Goal: Transaction & Acquisition: Subscribe to service/newsletter

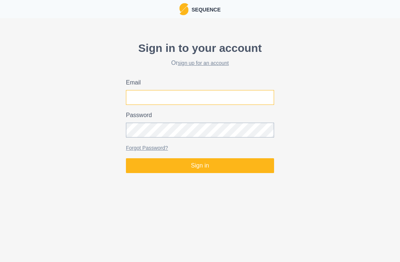
click at [259, 97] on input "Email" at bounding box center [200, 97] width 148 height 15
type input "[PERSON_NAME][EMAIL_ADDRESS][DOMAIN_NAME]"
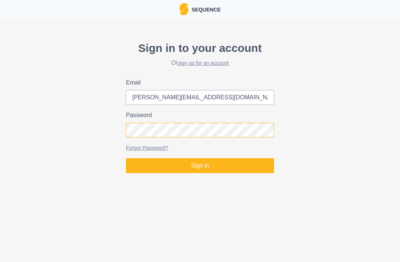
click at [200, 165] on button "Sign in" at bounding box center [200, 165] width 148 height 15
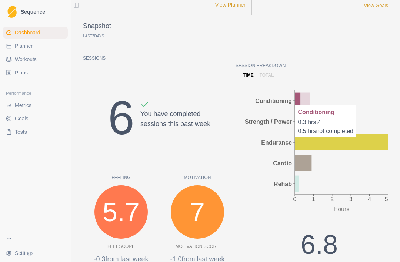
scroll to position [82, 0]
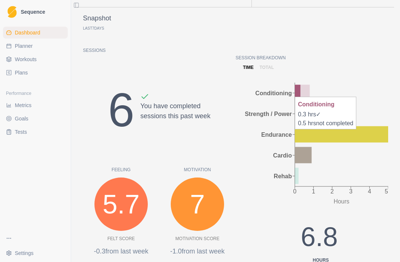
click at [365, 77] on div "Session Breakdown time total 0 1 2 3 4 5 Hours Conditioning Strength / Power En…" at bounding box center [311, 191] width 152 height 274
click at [375, 96] on icon "0 1 2 3 4 5 Hours Conditioning Strength / Power Endurance Cardio Rehab" at bounding box center [311, 144] width 152 height 122
click at [300, 112] on icon at bounding box center [299, 113] width 9 height 16
click at [300, 89] on icon at bounding box center [298, 93] width 6 height 16
click at [368, 136] on icon at bounding box center [341, 134] width 93 height 16
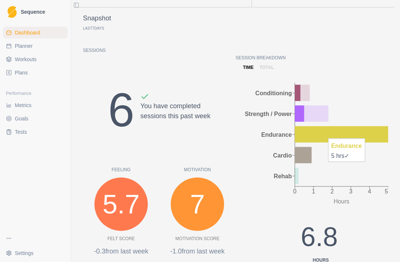
click at [307, 152] on icon at bounding box center [303, 155] width 17 height 16
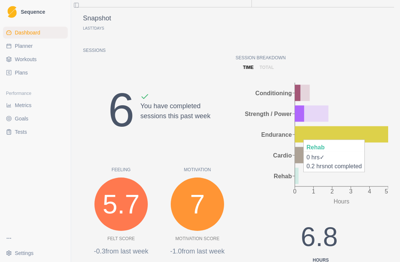
click at [299, 172] on icon "0 1 2 3 4 5 Hours Conditioning Strength / Power Endurance Cardio Rehab" at bounding box center [311, 144] width 152 height 122
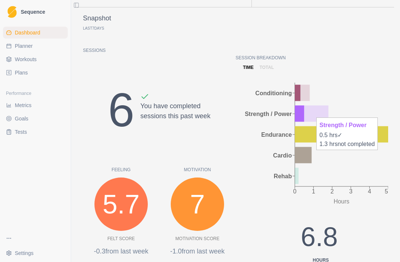
click at [304, 110] on icon at bounding box center [299, 113] width 9 height 16
click at [374, 77] on div "Session Breakdown time total 0 1 2 3 4 5 Hours Conditioning Strength / Power En…" at bounding box center [311, 191] width 152 height 274
click at [304, 111] on icon at bounding box center [299, 113] width 9 height 16
click at [24, 45] on span "Planner" at bounding box center [24, 45] width 18 height 7
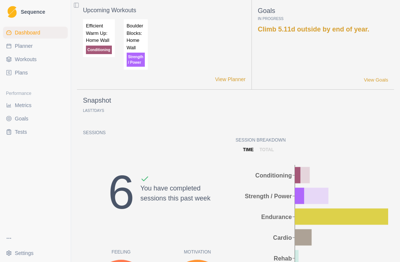
select select "month"
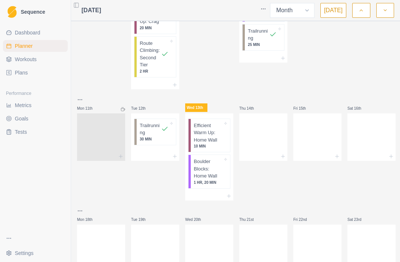
scroll to position [328, 0]
click at [223, 166] on div "Boulder Blocks: Home Wall 1 HR, 20 MIN" at bounding box center [210, 170] width 39 height 33
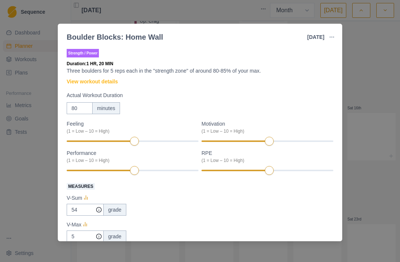
click at [334, 35] on icon "button" at bounding box center [332, 37] width 6 height 6
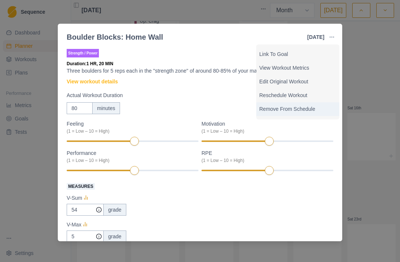
click at [305, 108] on p "Remove From Schedule" at bounding box center [297, 109] width 77 height 8
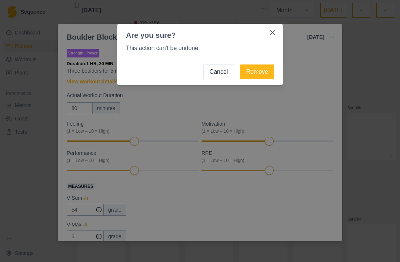
click at [264, 73] on button "Remove" at bounding box center [257, 71] width 34 height 15
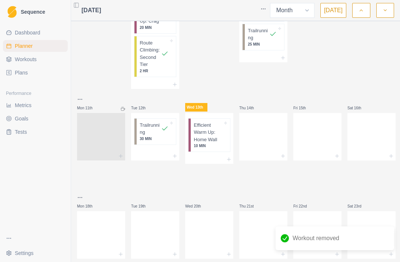
click at [224, 132] on div "Efficient Warm Up: Home Wall 10 MIN" at bounding box center [210, 134] width 39 height 33
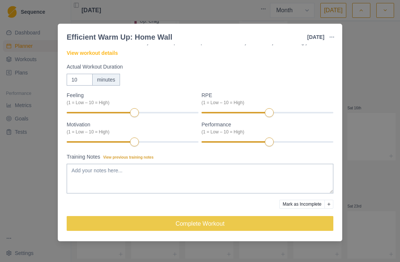
scroll to position [29, 0]
click at [332, 36] on icon "button" at bounding box center [332, 37] width 6 height 6
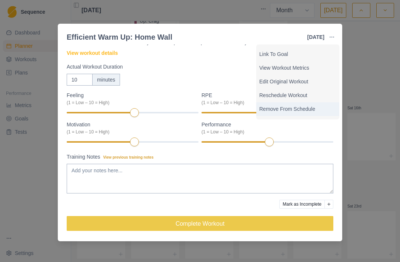
click at [301, 110] on p "Remove From Schedule" at bounding box center [297, 109] width 77 height 8
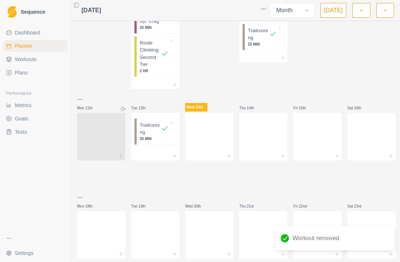
click at [26, 35] on span "Dashboard" at bounding box center [28, 32] width 26 height 7
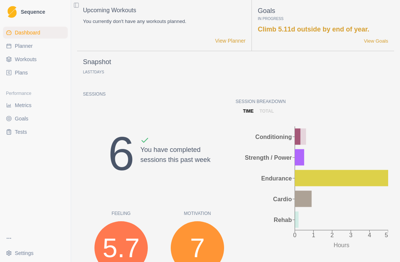
click at [266, 108] on p "total" at bounding box center [266, 111] width 14 height 7
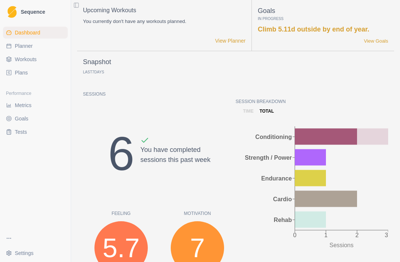
click at [309, 155] on icon at bounding box center [310, 157] width 31 height 16
click at [359, 101] on p "Session Breakdown" at bounding box center [311, 101] width 152 height 7
click at [313, 178] on icon at bounding box center [310, 178] width 31 height 16
click at [357, 99] on p "Session Breakdown" at bounding box center [311, 101] width 152 height 7
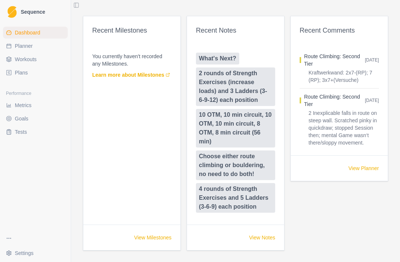
click at [120, 73] on link "Learn more about Milestones" at bounding box center [131, 74] width 78 height 7
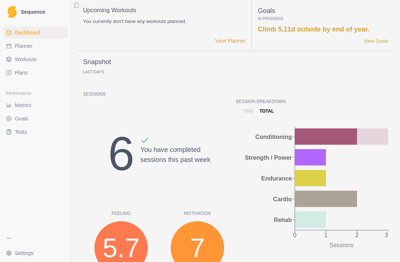
click at [24, 63] on span "Workouts" at bounding box center [26, 59] width 22 height 7
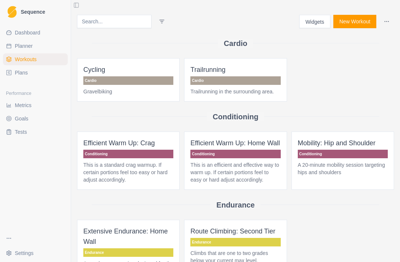
click at [21, 73] on span "Plans" at bounding box center [21, 72] width 13 height 7
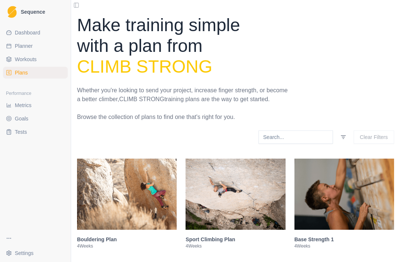
click at [23, 58] on span "Workouts" at bounding box center [26, 59] width 22 height 7
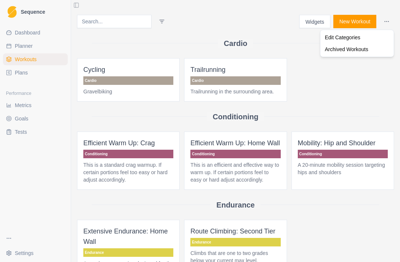
click at [349, 80] on html "Sequence Dashboard Planner Workouts Plans Performance Metrics Goals Tests Setti…" at bounding box center [200, 131] width 400 height 262
click at [356, 20] on button "New Workout" at bounding box center [354, 21] width 43 height 13
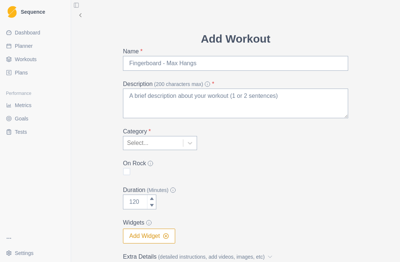
click at [20, 71] on span "Plans" at bounding box center [21, 72] width 13 height 7
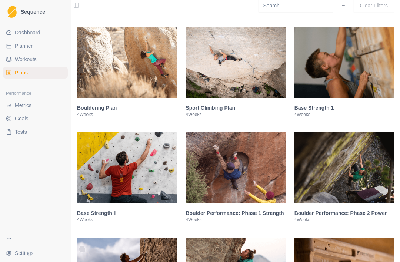
scroll to position [136, 0]
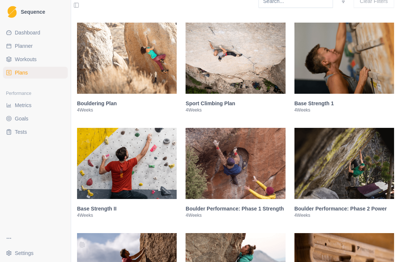
click at [232, 83] on img at bounding box center [235, 58] width 100 height 71
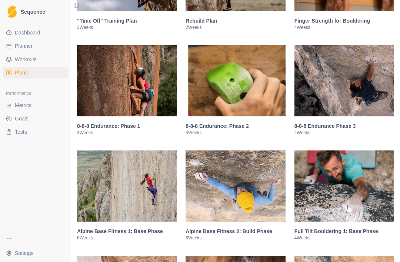
scroll to position [1145, 0]
click at [100, 114] on img at bounding box center [127, 80] width 100 height 71
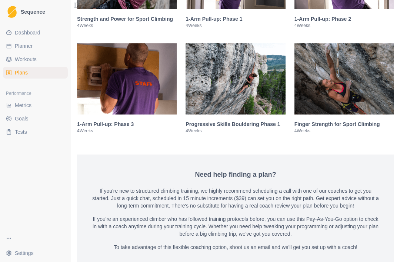
scroll to position [1803, 0]
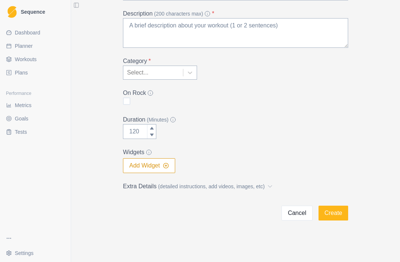
scroll to position [1803, 0]
click at [17, 73] on span "Plans" at bounding box center [21, 72] width 13 height 7
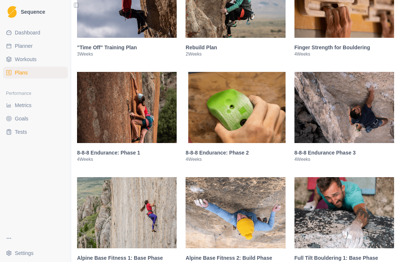
scroll to position [402, 0]
click at [252, 132] on img at bounding box center [235, 107] width 100 height 71
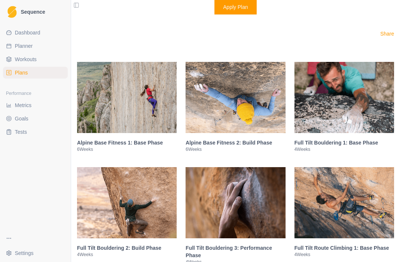
scroll to position [1141, 0]
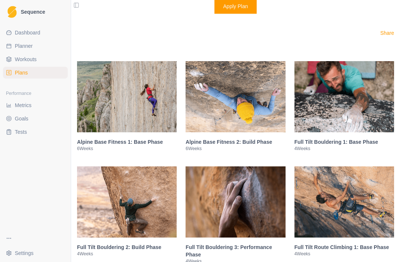
click at [239, 145] on h3 "Alpine Base Fitness 2: Build Phase" at bounding box center [235, 141] width 100 height 7
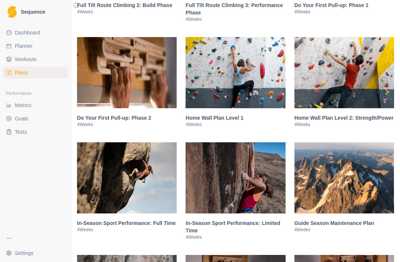
scroll to position [1456, 0]
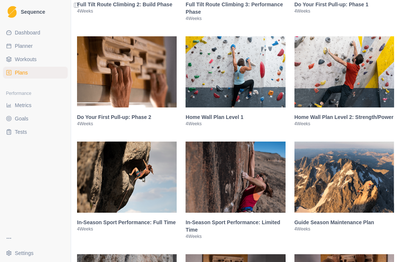
click at [98, 121] on h3 "Do Your First Pull-up: Phase 2" at bounding box center [127, 116] width 100 height 7
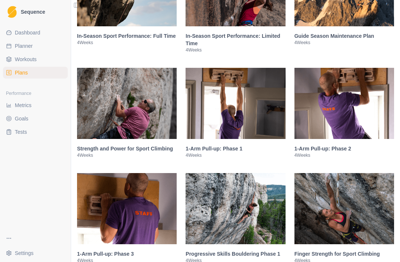
scroll to position [1689, 0]
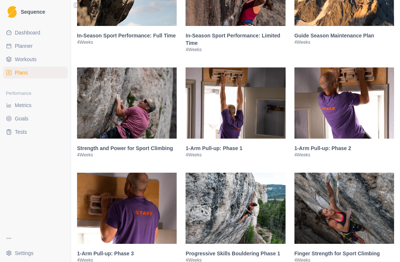
click at [21, 70] on span "Plans" at bounding box center [21, 72] width 13 height 7
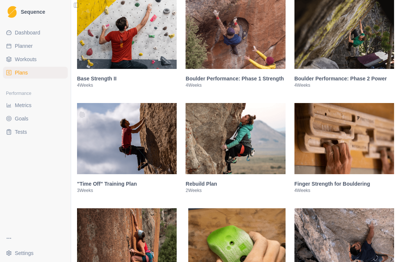
scroll to position [250, 0]
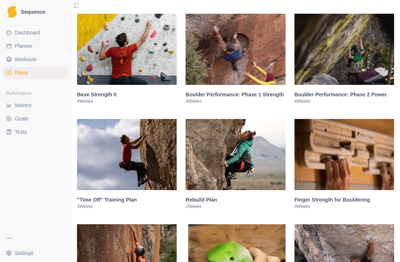
click at [199, 203] on h3 "Rebuild Plan" at bounding box center [235, 199] width 100 height 7
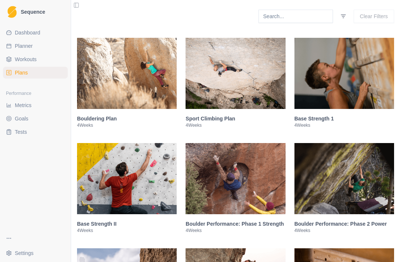
scroll to position [121, 0]
click at [361, 90] on img at bounding box center [344, 73] width 100 height 71
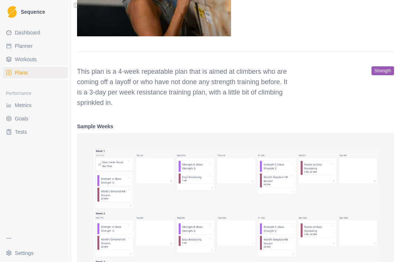
scroll to position [371, 0]
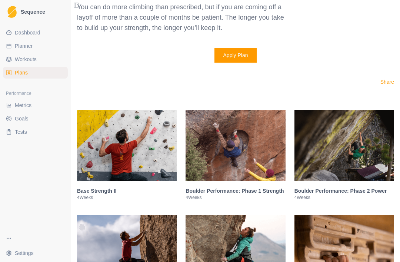
click at [98, 170] on img at bounding box center [127, 145] width 100 height 71
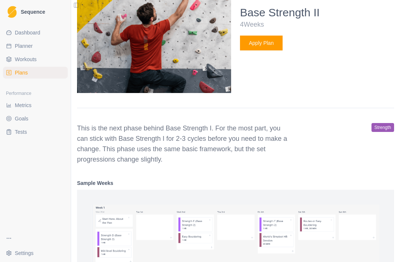
scroll to position [377, 0]
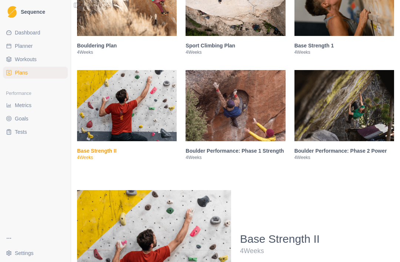
scroll to position [192, 0]
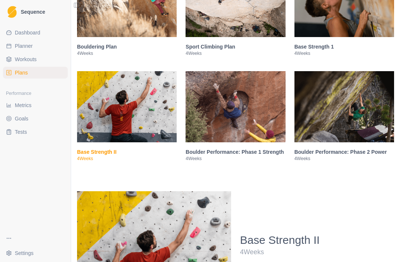
click at [356, 30] on img at bounding box center [344, 1] width 100 height 71
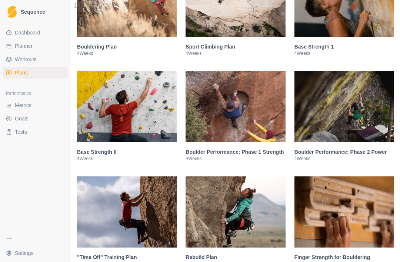
click at [356, 37] on img at bounding box center [344, 1] width 100 height 71
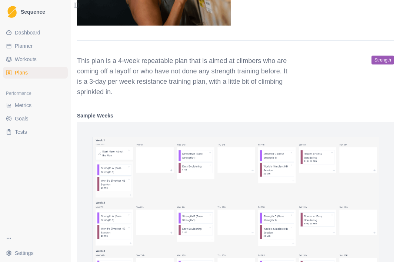
scroll to position [382, 0]
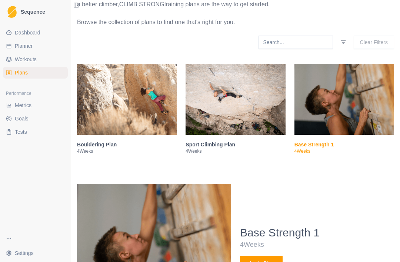
click at [144, 116] on img at bounding box center [127, 99] width 100 height 71
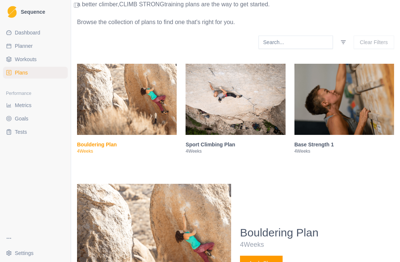
click at [142, 141] on h3 "Bouldering Plan" at bounding box center [127, 144] width 100 height 7
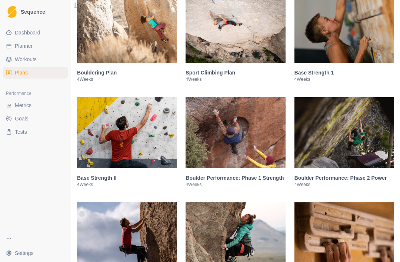
scroll to position [160, 0]
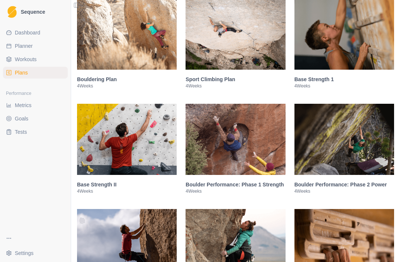
click at [157, 54] on img at bounding box center [127, 34] width 100 height 71
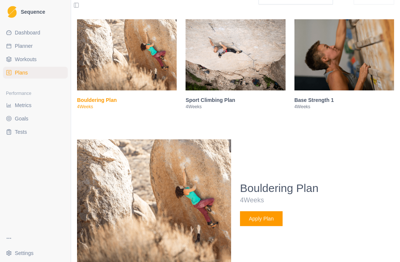
scroll to position [138, 0]
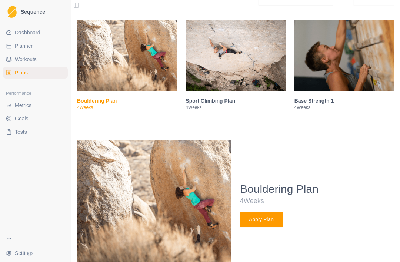
click at [143, 73] on img at bounding box center [127, 55] width 100 height 71
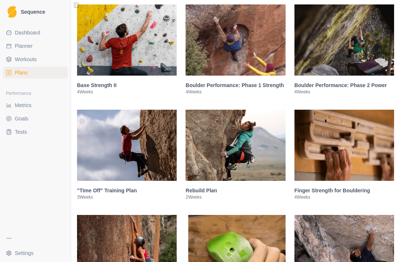
scroll to position [263, 0]
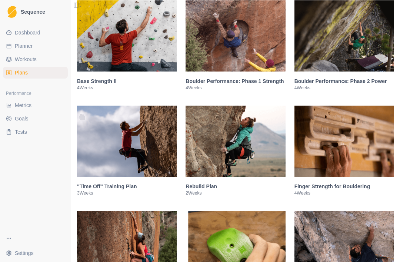
click at [147, 172] on img at bounding box center [127, 140] width 100 height 71
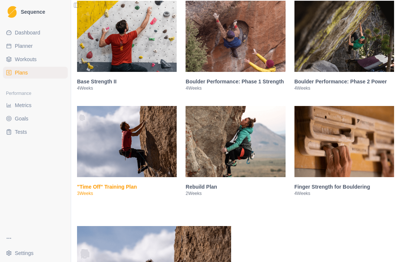
scroll to position [263, 0]
click at [142, 162] on img at bounding box center [127, 141] width 100 height 71
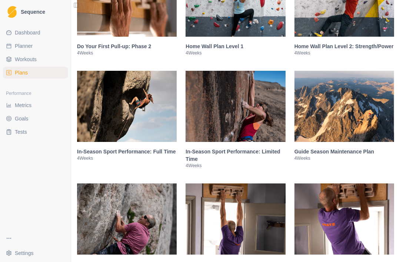
scroll to position [943, 0]
click at [158, 120] on img at bounding box center [127, 106] width 100 height 71
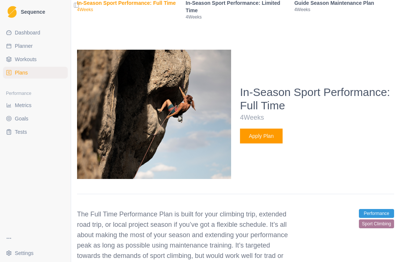
scroll to position [1092, 0]
click at [193, 117] on img at bounding box center [154, 114] width 154 height 129
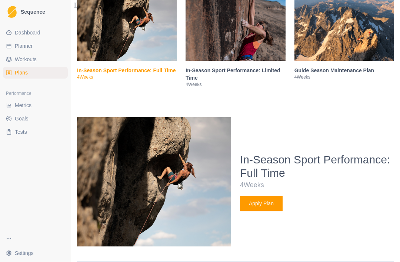
scroll to position [1024, 0]
click at [152, 46] on img at bounding box center [127, 25] width 100 height 71
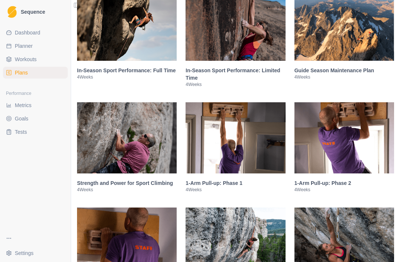
click at [253, 43] on img at bounding box center [235, 25] width 100 height 71
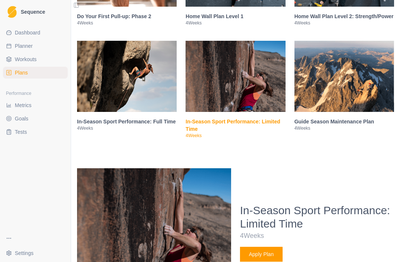
scroll to position [974, 0]
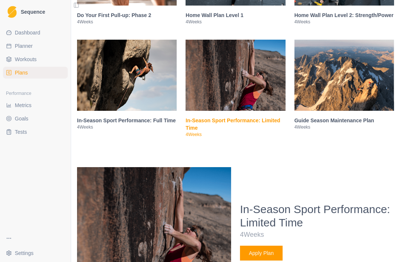
click at [207, 99] on img at bounding box center [235, 75] width 100 height 71
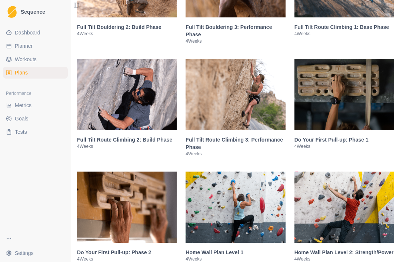
scroll to position [735, 0]
